Goal: Task Accomplishment & Management: Use online tool/utility

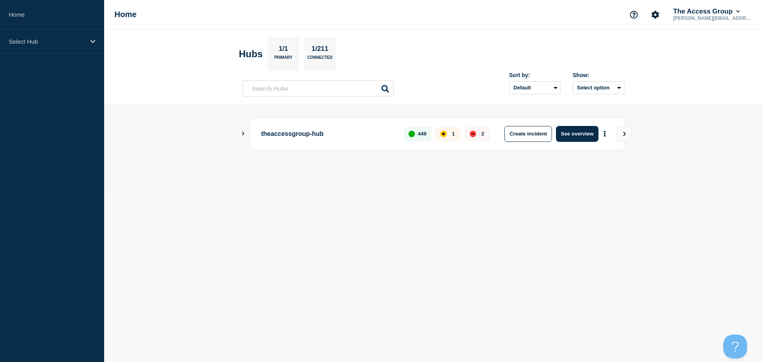
click at [657, 200] on body "Home Select Hub Home The Access Group [PERSON_NAME][EMAIL_ADDRESS][PERSON_NAME]…" at bounding box center [381, 181] width 763 height 362
click at [244, 133] on icon "Show Connected Hubs" at bounding box center [243, 134] width 2 height 4
click at [606, 175] on icon "More actions" at bounding box center [605, 174] width 2 height 6
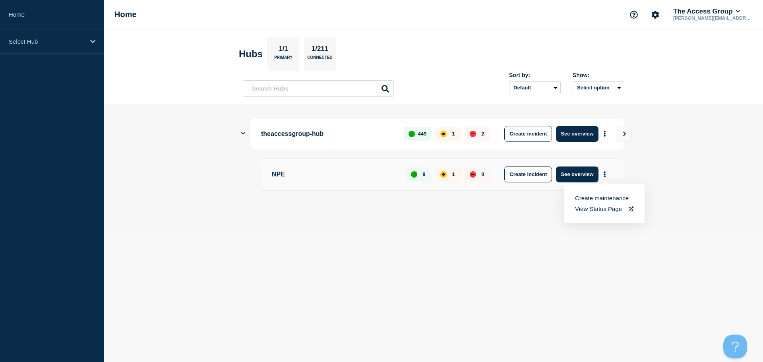
click at [604, 209] on link "View Status Page" at bounding box center [604, 209] width 58 height 7
drag, startPoint x: 761, startPoint y: 120, endPoint x: 675, endPoint y: 110, distance: 86.2
click at [760, 120] on main "theaccessgroup-hub 449 1 2 Create incident See overview NPE 9 1 0 Create incide…" at bounding box center [433, 167] width 659 height 125
drag, startPoint x: 624, startPoint y: 109, endPoint x: 524, endPoint y: 62, distance: 110.5
click at [625, 108] on main "theaccessgroup-hub 449 1 2 Create incident See overview NPE 9 1 0 Create incide…" at bounding box center [433, 167] width 659 height 125
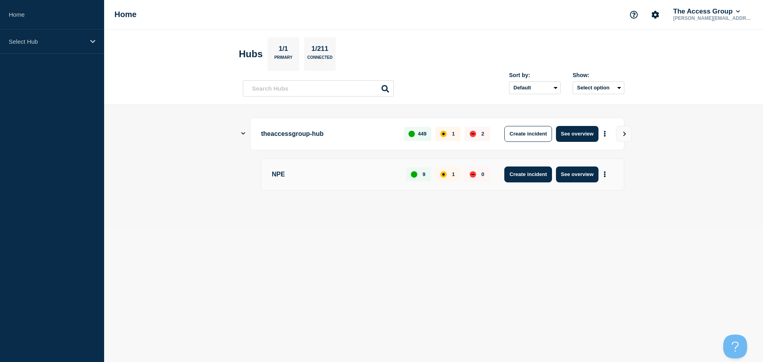
click at [533, 177] on button "Create incident" at bounding box center [529, 175] width 48 height 16
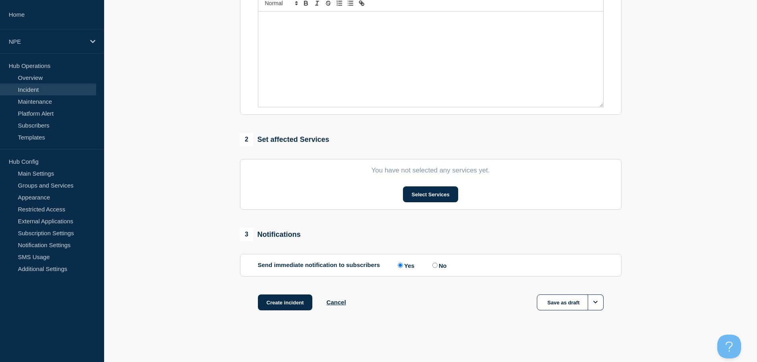
scroll to position [195, 0]
click at [688, 276] on section "1 Provide details Title (required) Start time (GMT+1) (required) [DATE] 12:03 I…" at bounding box center [430, 103] width 653 height 455
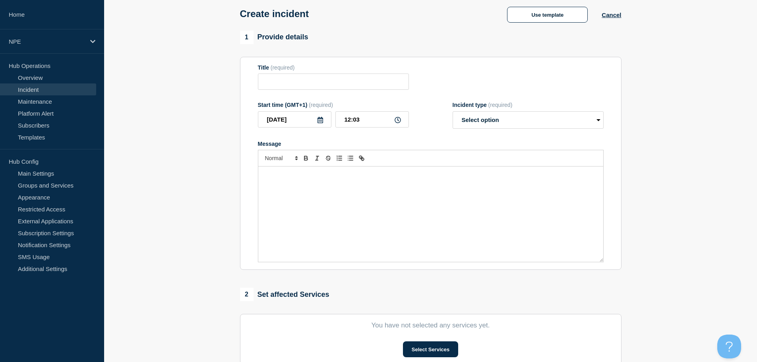
scroll to position [36, 0]
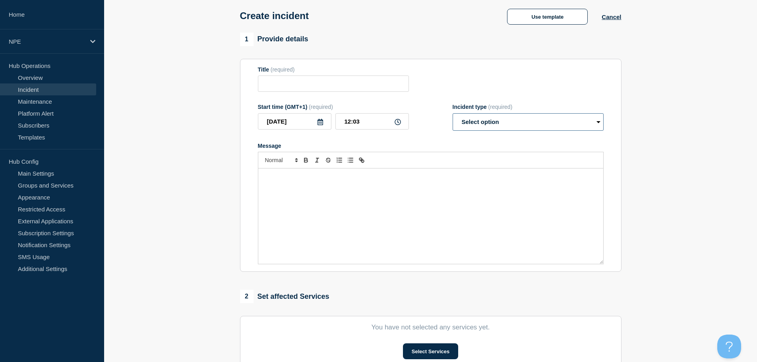
click at [498, 118] on select "Select option Investigating Identified Monitoring" at bounding box center [528, 121] width 151 height 17
click at [706, 202] on section "1 Provide details Title (required) Start time (GMT+1) (required) [DATE] 12:03 I…" at bounding box center [430, 260] width 653 height 455
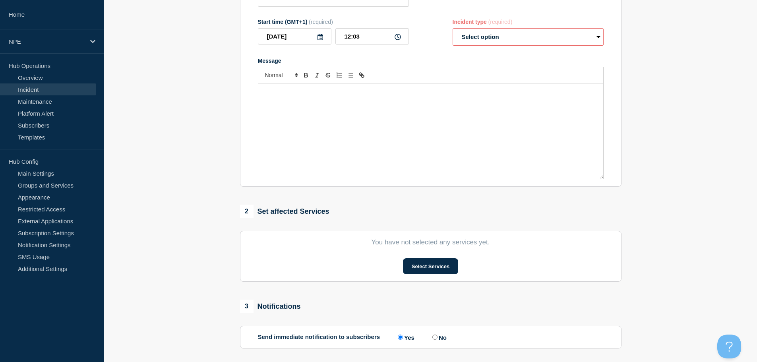
scroll to position [195, 0]
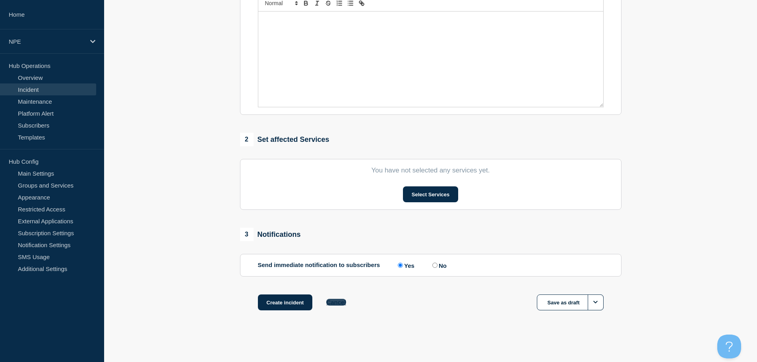
click at [334, 302] on button "Cancel" at bounding box center [335, 302] width 19 height 7
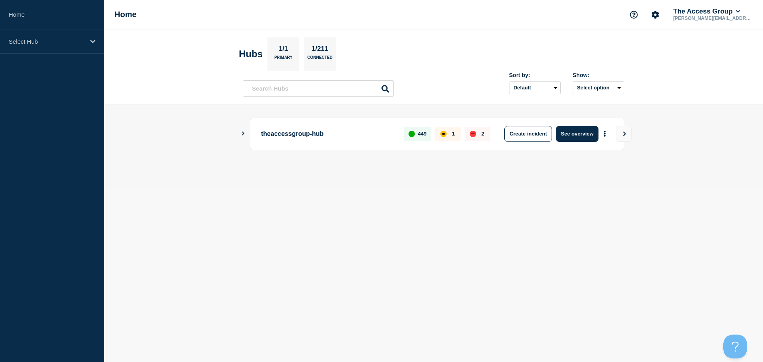
click at [243, 134] on icon "Show Connected Hubs" at bounding box center [243, 134] width 2 height 4
